Goal: Information Seeking & Learning: Learn about a topic

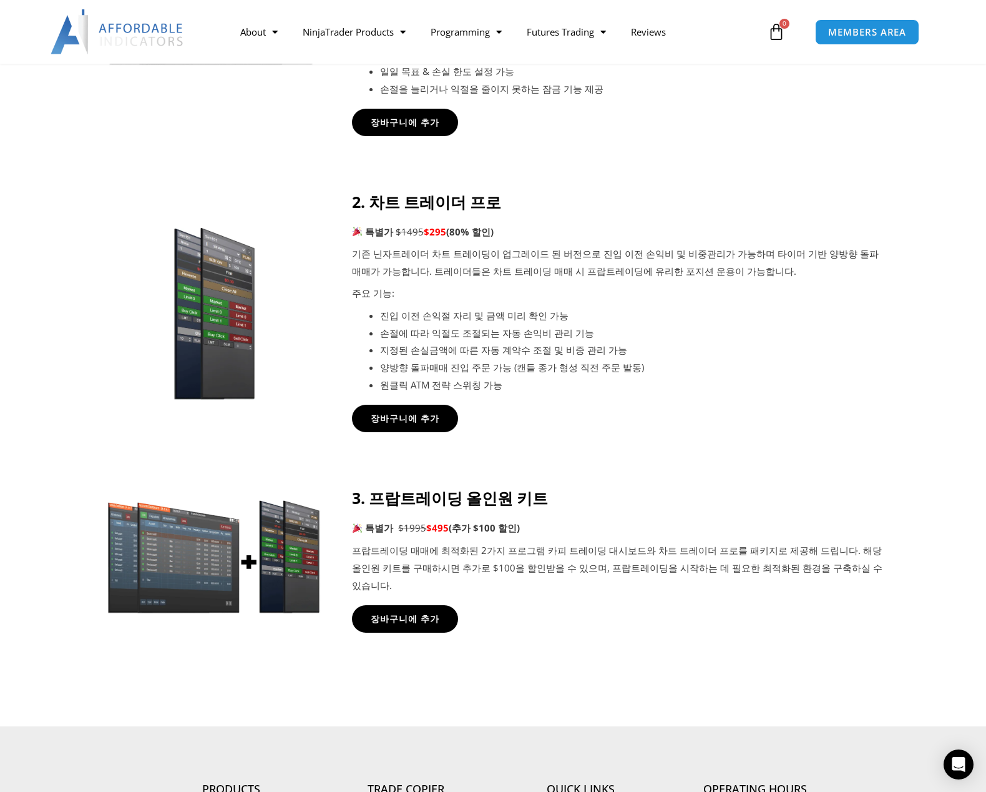
scroll to position [624, 0]
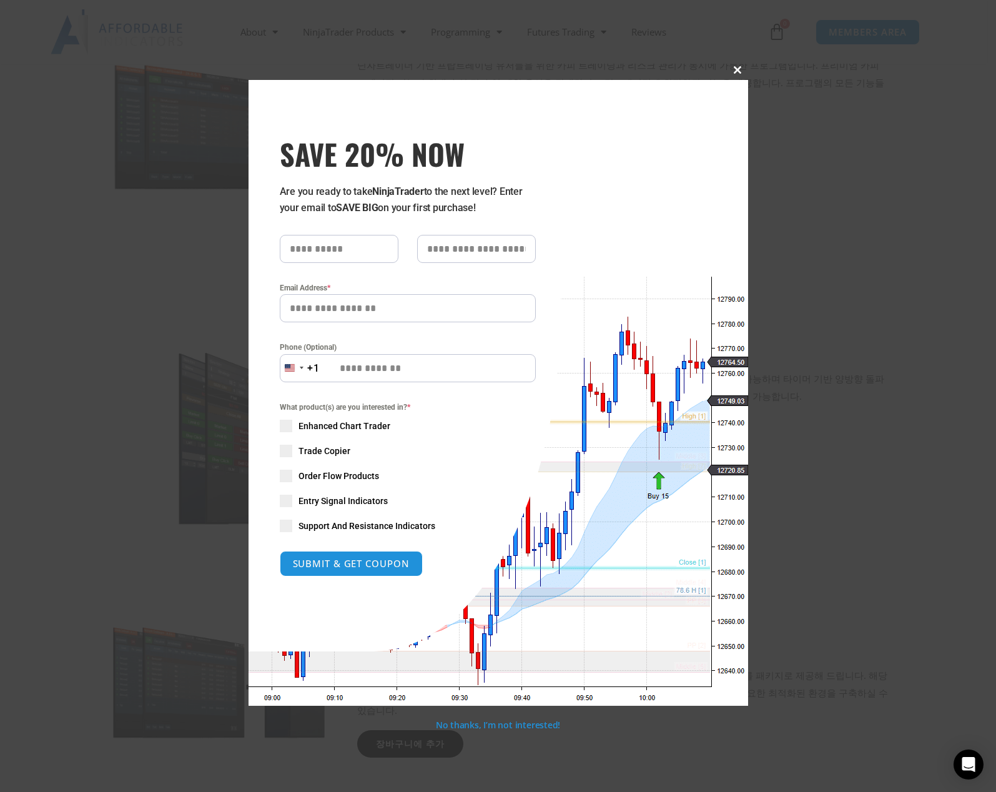
click at [738, 68] on span at bounding box center [738, 69] width 20 height 7
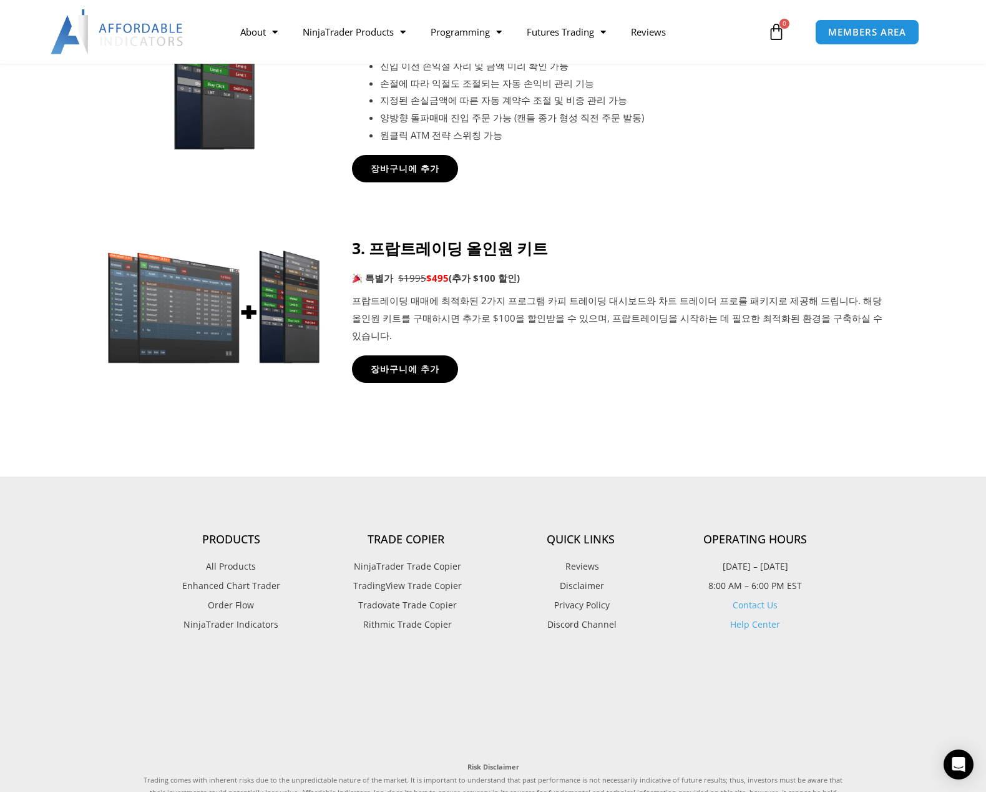
scroll to position [874, 0]
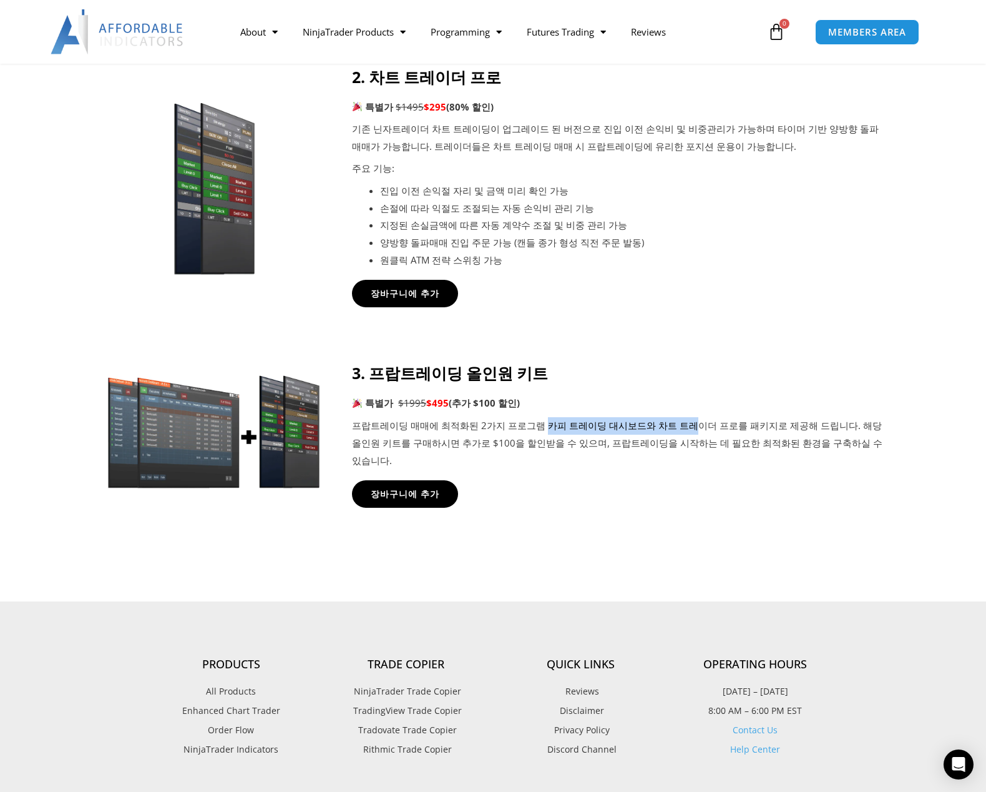
drag, startPoint x: 533, startPoint y: 430, endPoint x: 669, endPoint y: 428, distance: 136.1
click at [669, 428] on p "프랍트레이딩 매매에 최적화된 2가지 프로그램 카피 트레이딩 대시보드와 차트 트레이더 프로를 패키지로 제공해 드립니다. 해당 올인원 키트를 구매…" at bounding box center [617, 443] width 531 height 52
click at [662, 438] on p "프랍트레이딩 매매에 최적화된 2가지 프로그램 카피 트레이딩 대시보드와 차트 트레이더 프로를 패키지로 제공해 드립니다. 해당 올인원 키트를 구매…" at bounding box center [617, 443] width 531 height 52
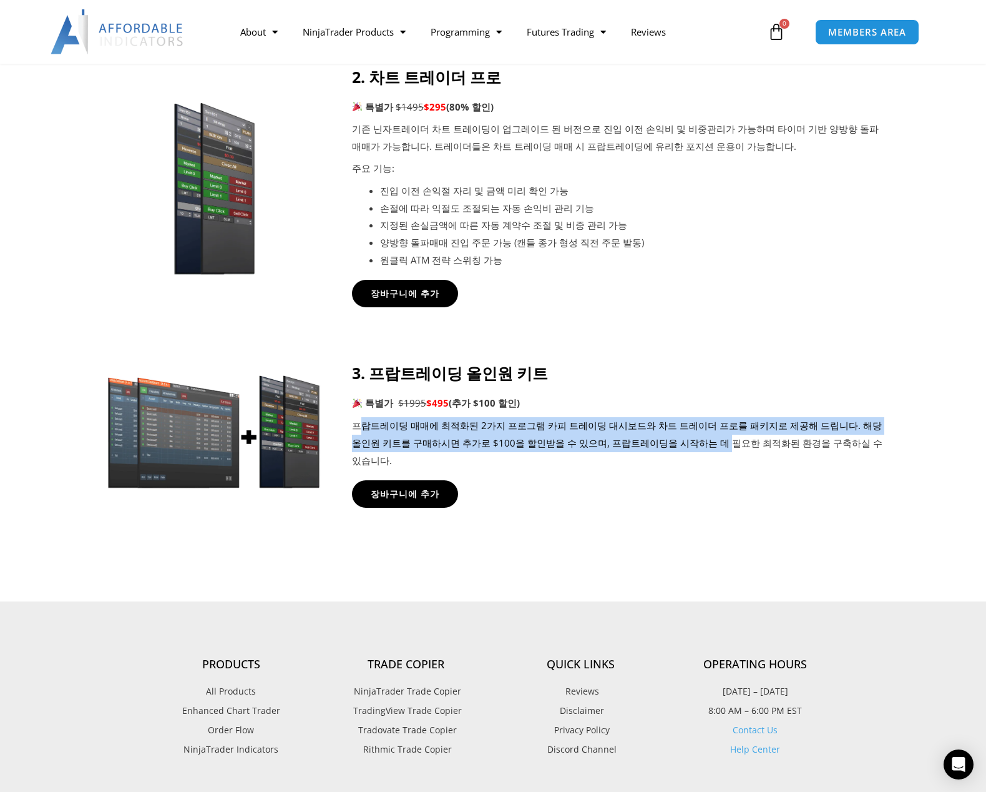
drag, startPoint x: 667, startPoint y: 448, endPoint x: 360, endPoint y: 433, distance: 308.1
click at [360, 433] on p "프랍트레이딩 매매에 최적화된 2가지 프로그램 카피 트레이딩 대시보드와 차트 트레이더 프로를 패키지로 제공해 드립니다. 해당 올인원 키트를 구매…" at bounding box center [617, 443] width 531 height 52
click at [538, 442] on p "프랍트레이딩 매매에 최적화된 2가지 프로그램 카피 트레이딩 대시보드와 차트 트레이더 프로를 패키지로 제공해 드립니다. 해당 올인원 키트를 구매…" at bounding box center [617, 443] width 531 height 52
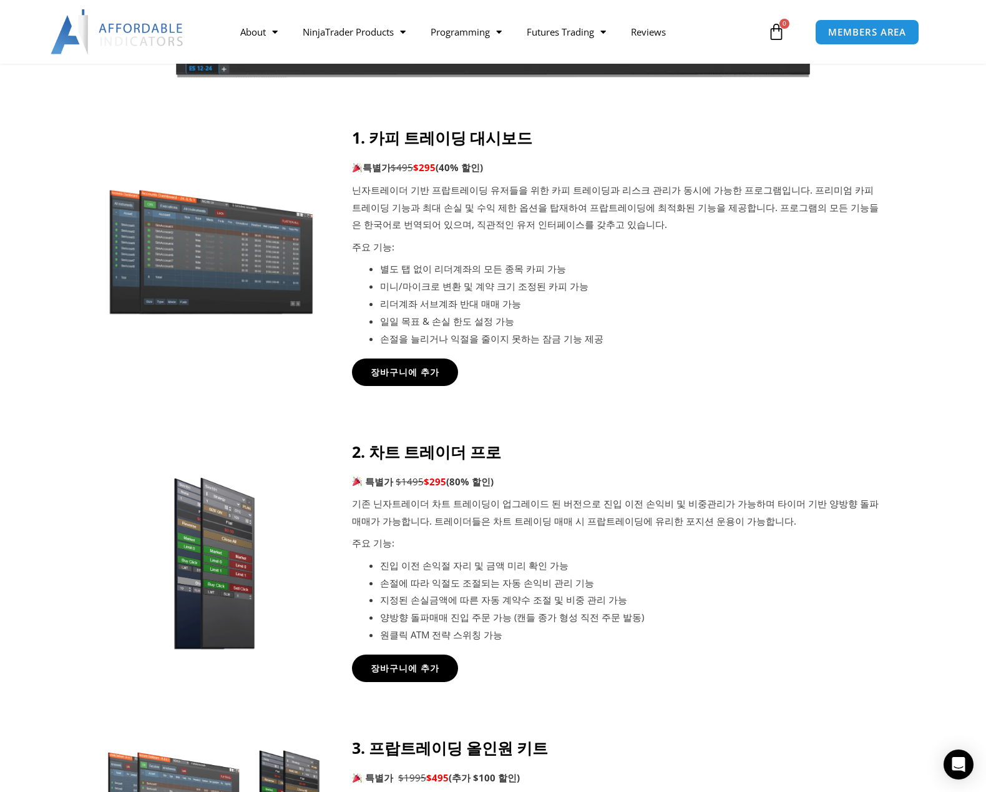
scroll to position [749, 0]
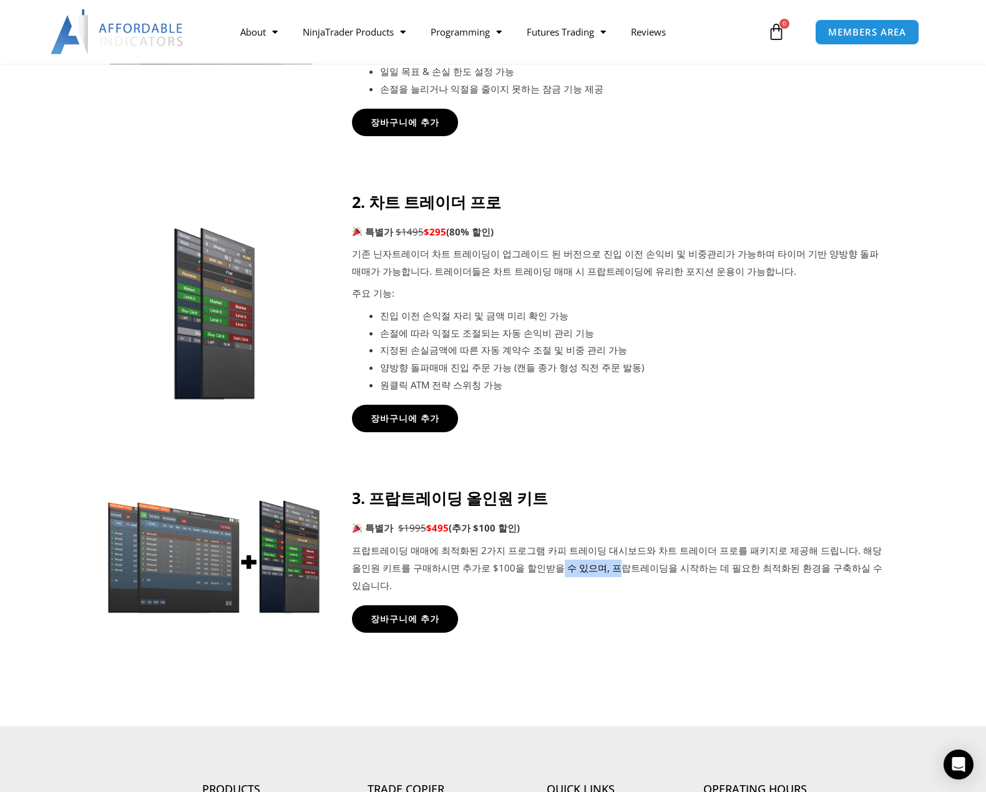
drag, startPoint x: 567, startPoint y: 574, endPoint x: 509, endPoint y: 580, distance: 57.7
click at [509, 580] on p "프랍트레이딩 매매에 최적화된 2가지 프로그램 카피 트레이딩 대시보드와 차트 트레이더 프로를 패키지로 제공해 드립니다. 해당 올인원 키트를 구매…" at bounding box center [617, 568] width 531 height 52
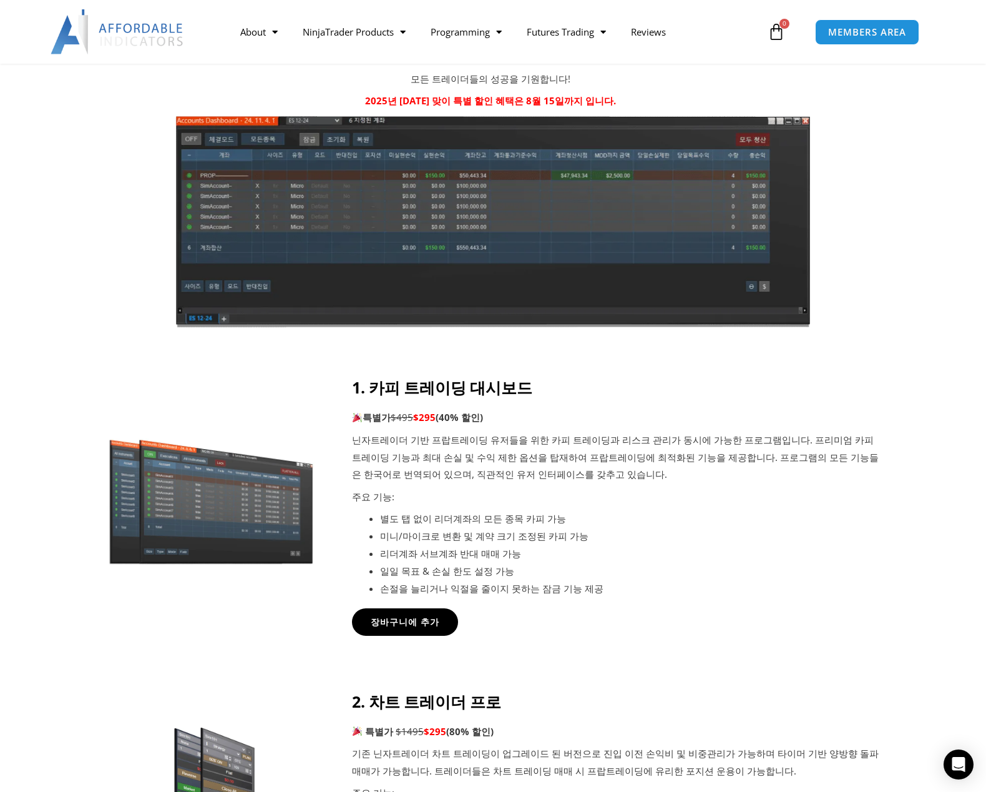
scroll to position [0, 0]
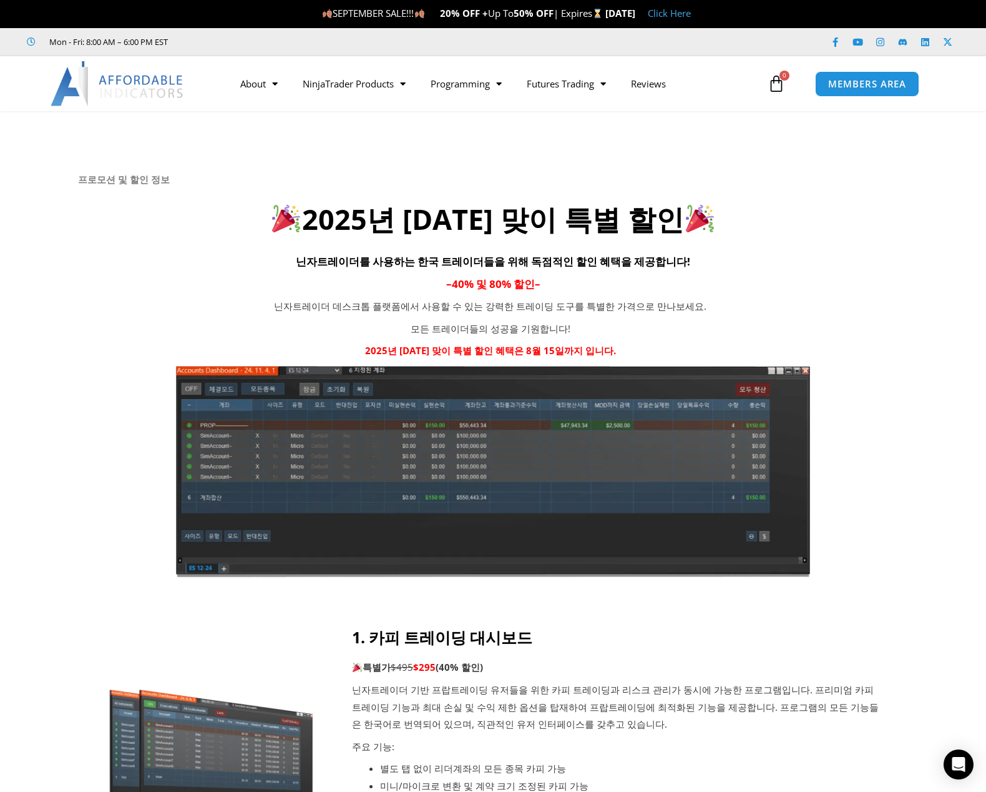
click at [818, 262] on h4 "닌자트레이더를 사용하는 한국 트레이더들을 위해 독점적인 할인 혜택을 제공합니다!" at bounding box center [493, 260] width 830 height 21
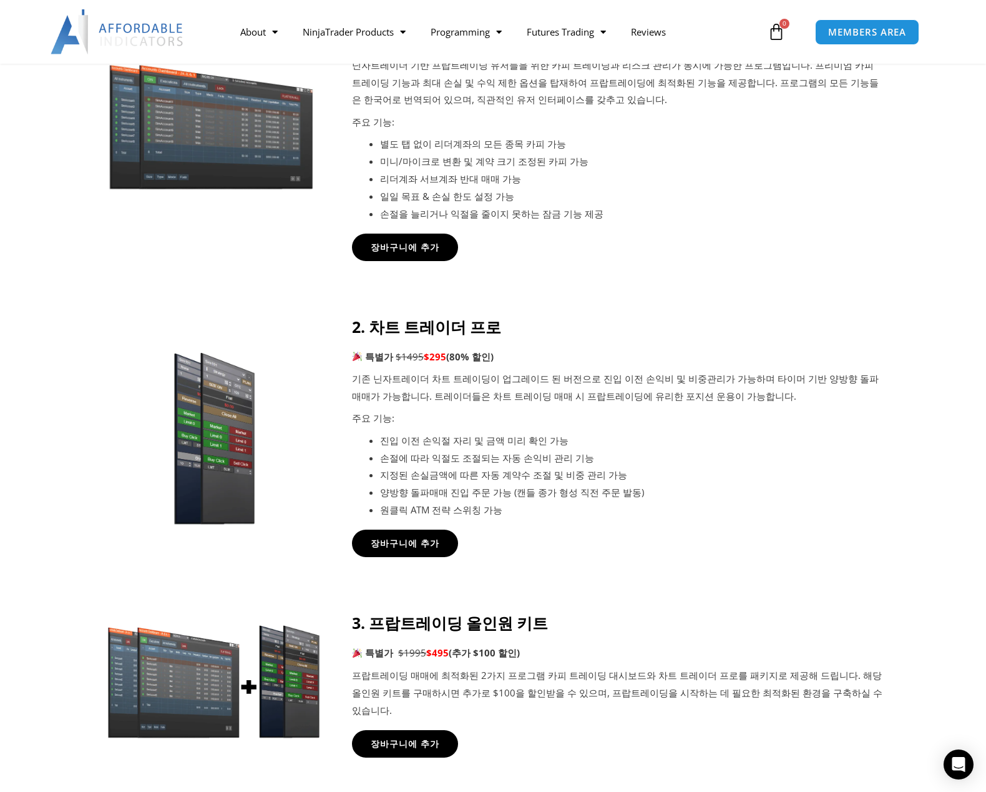
scroll to position [1282, 0]
